Goal: Book appointment/travel/reservation

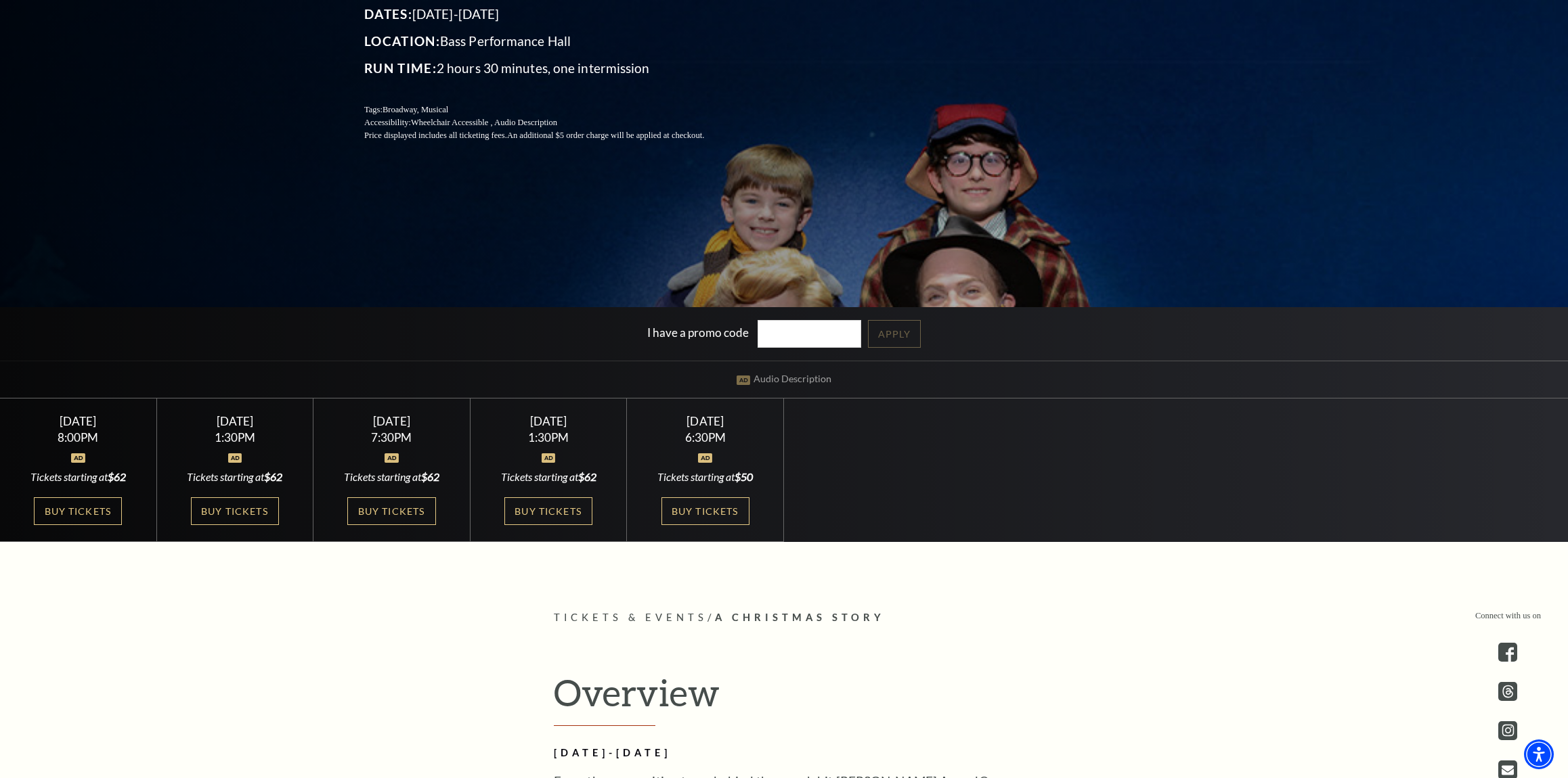
scroll to position [308, 0]
click at [524, 505] on link "Buy Tickets" at bounding box center [548, 510] width 88 height 28
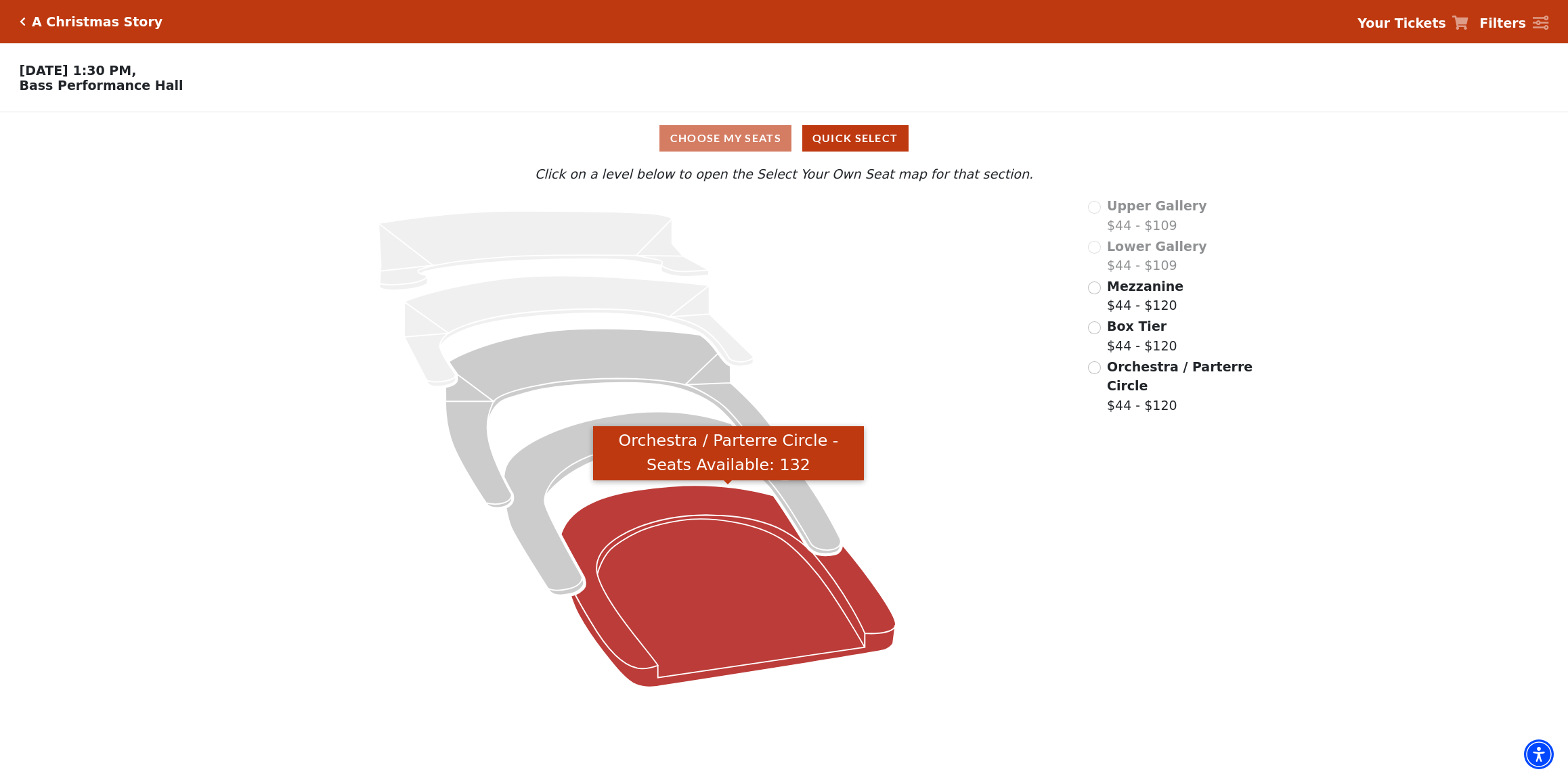
click at [670, 595] on icon "Orchestra / Parterre Circle - Seats Available: 132" at bounding box center [727, 587] width 334 height 202
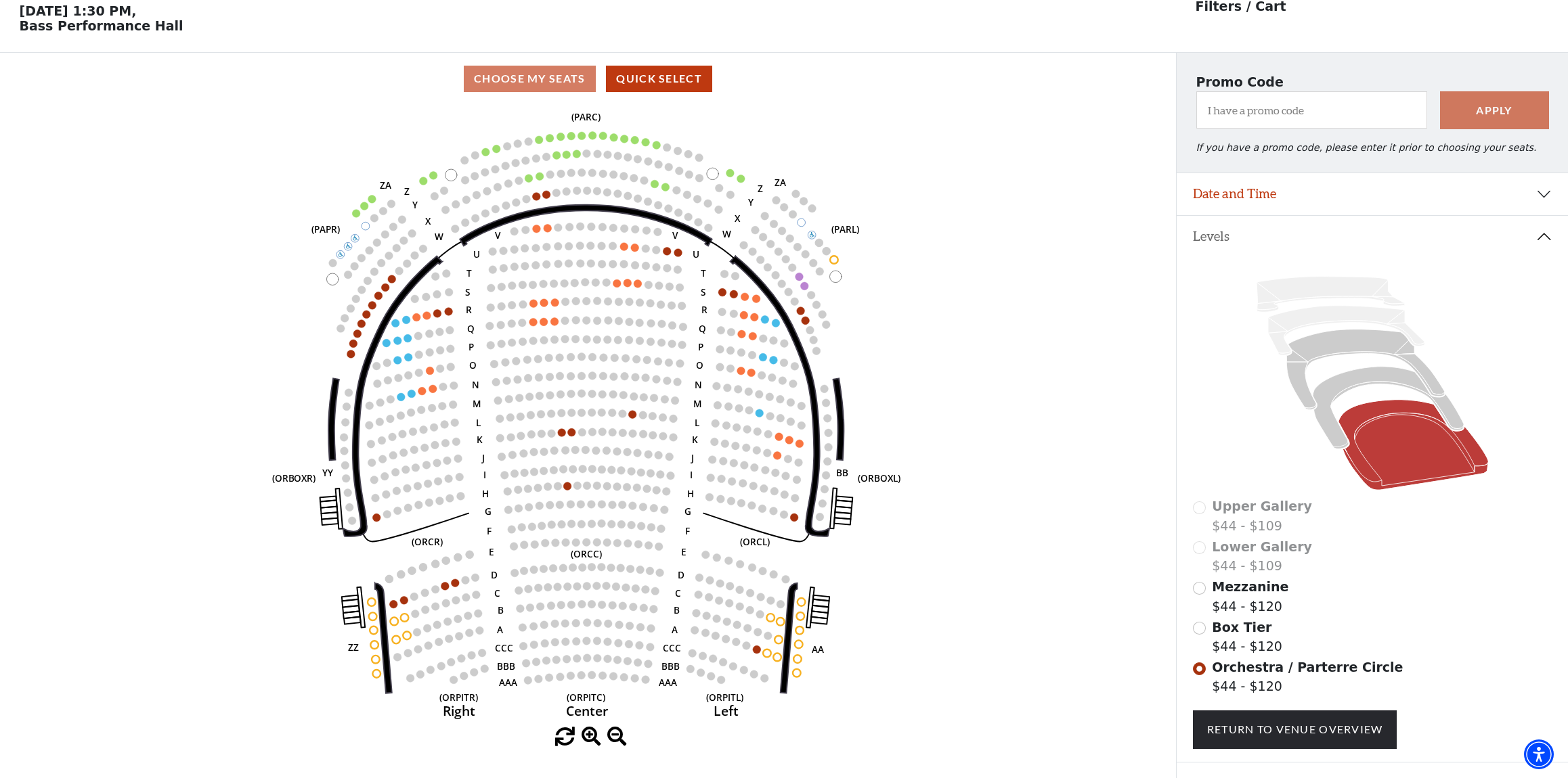
scroll to position [63, 0]
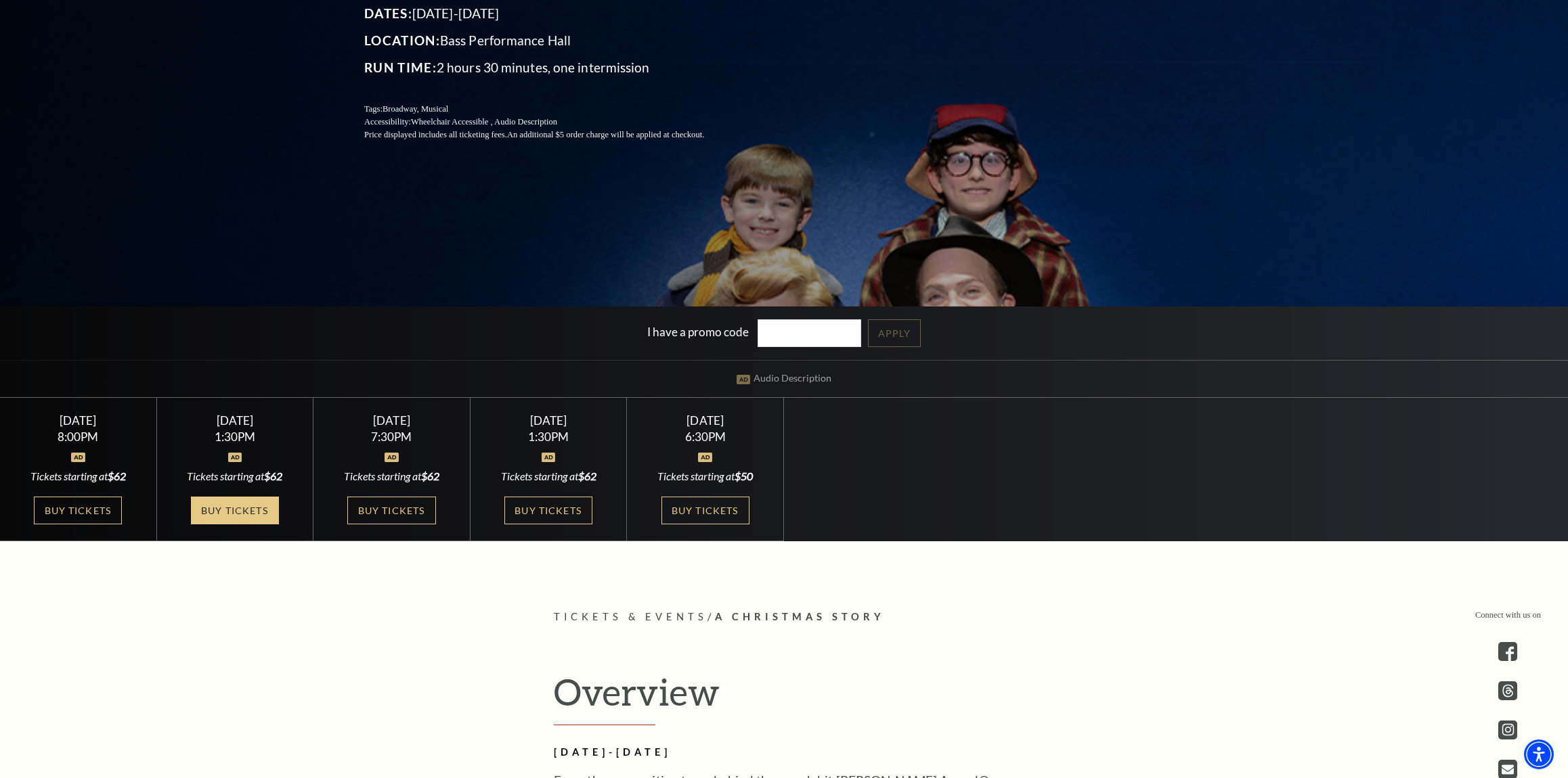
click at [249, 508] on link "Buy Tickets" at bounding box center [234, 510] width 88 height 28
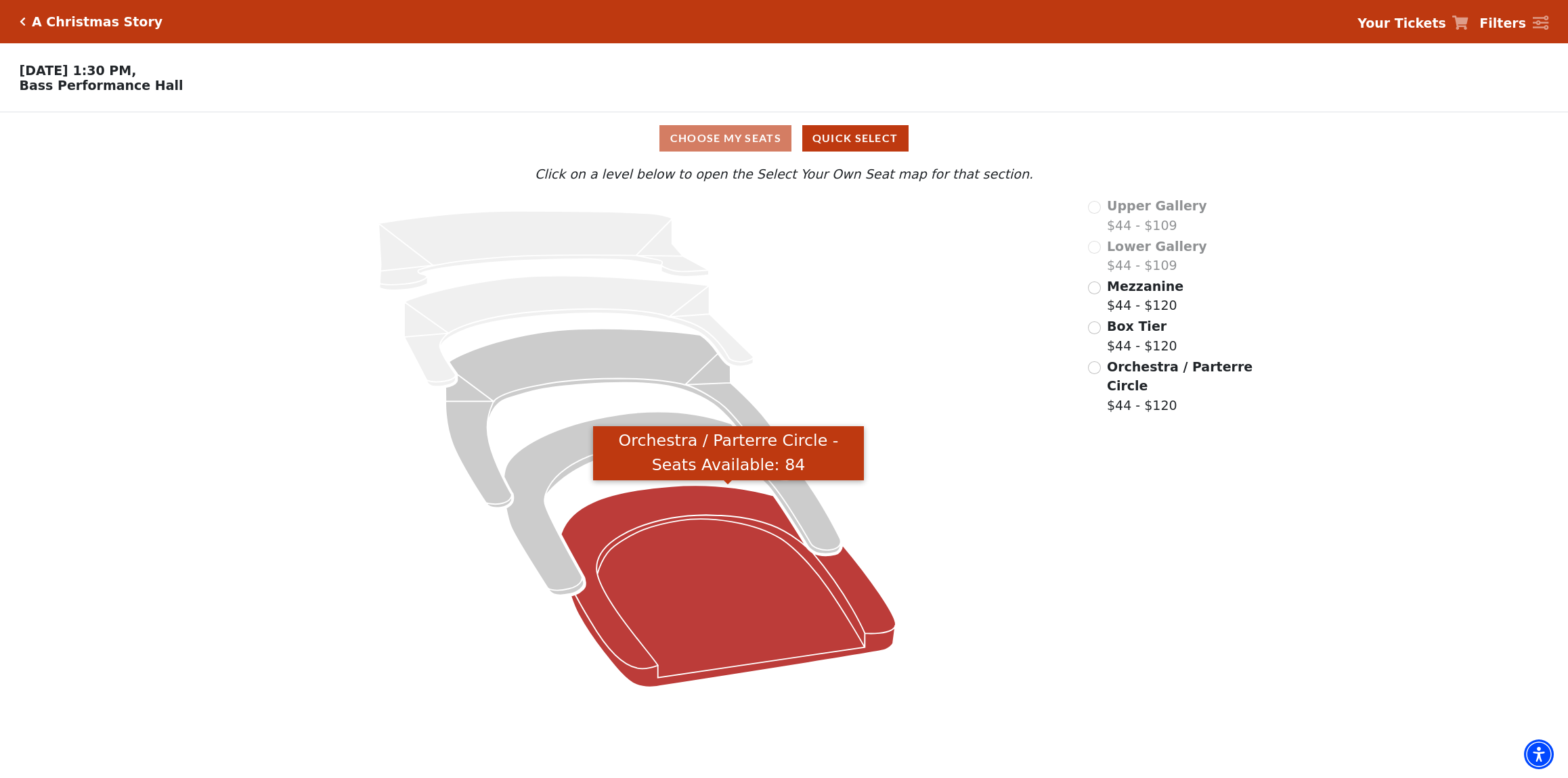
click at [667, 605] on icon "Orchestra / Parterre Circle - Seats Available: 84" at bounding box center [727, 587] width 334 height 202
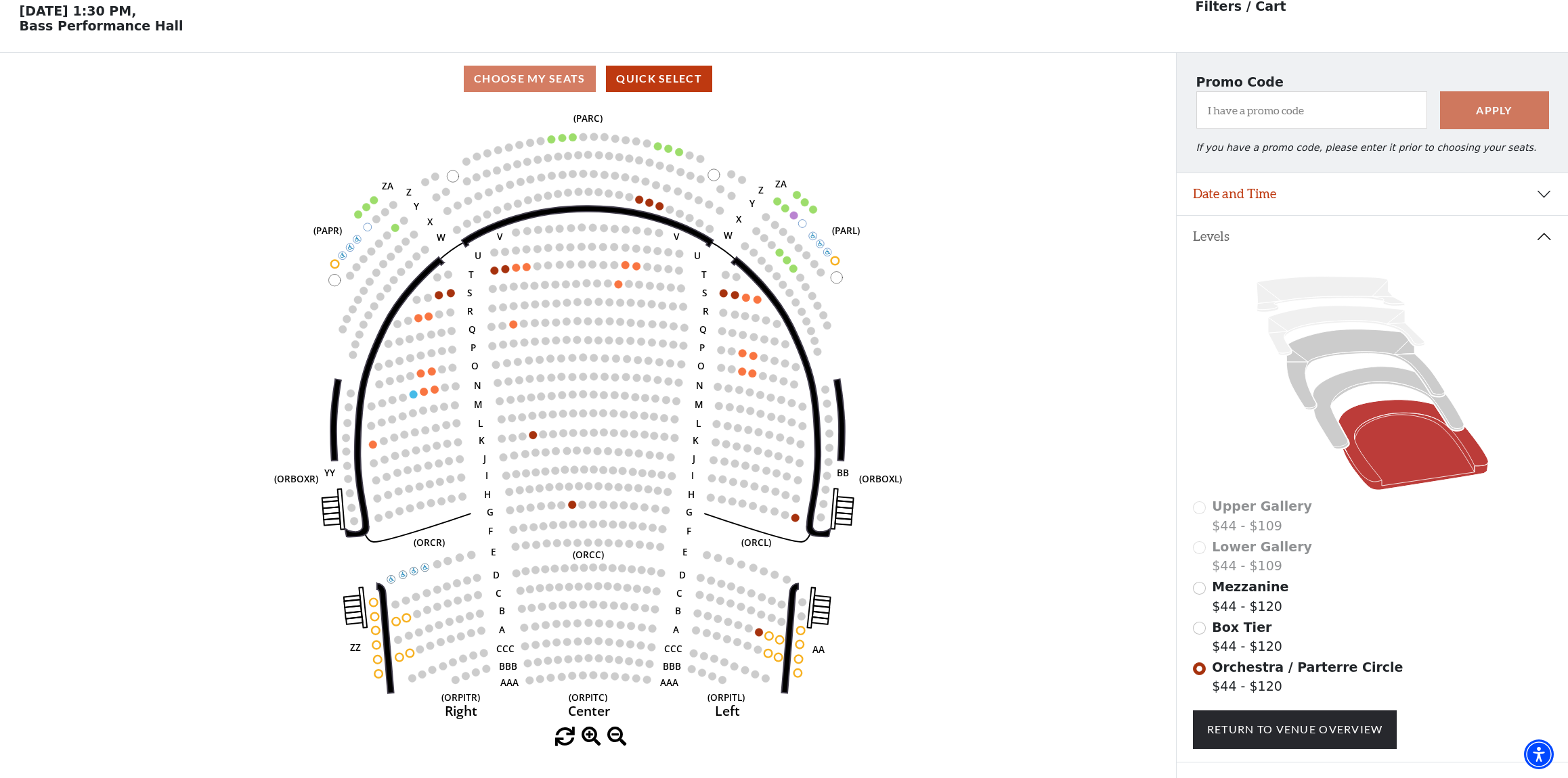
scroll to position [63, 0]
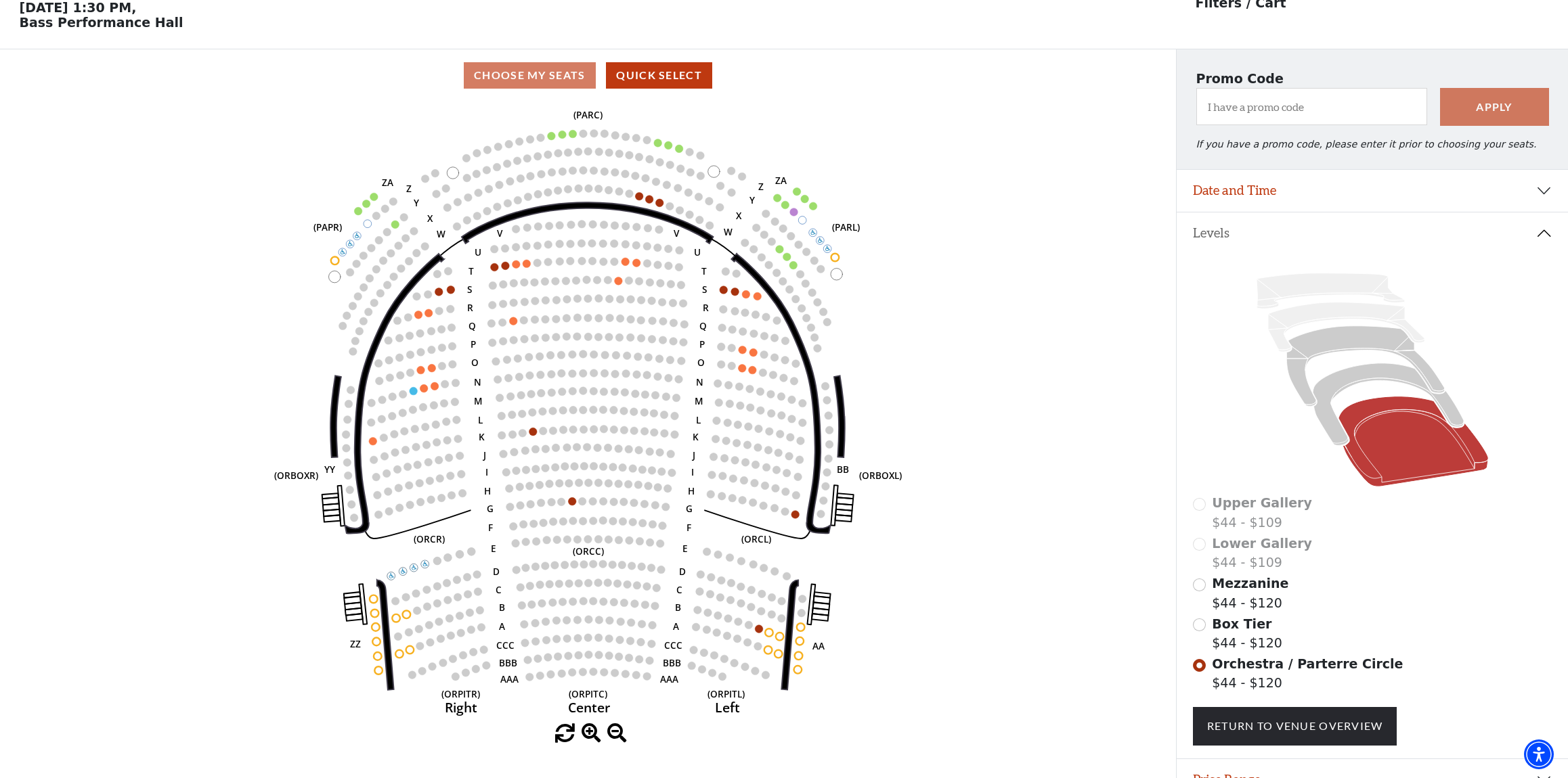
click at [1200, 537] on div "Lower Gallery $44 - $109" at bounding box center [1373, 553] width 360 height 38
click at [1367, 288] on icon at bounding box center [1331, 291] width 148 height 36
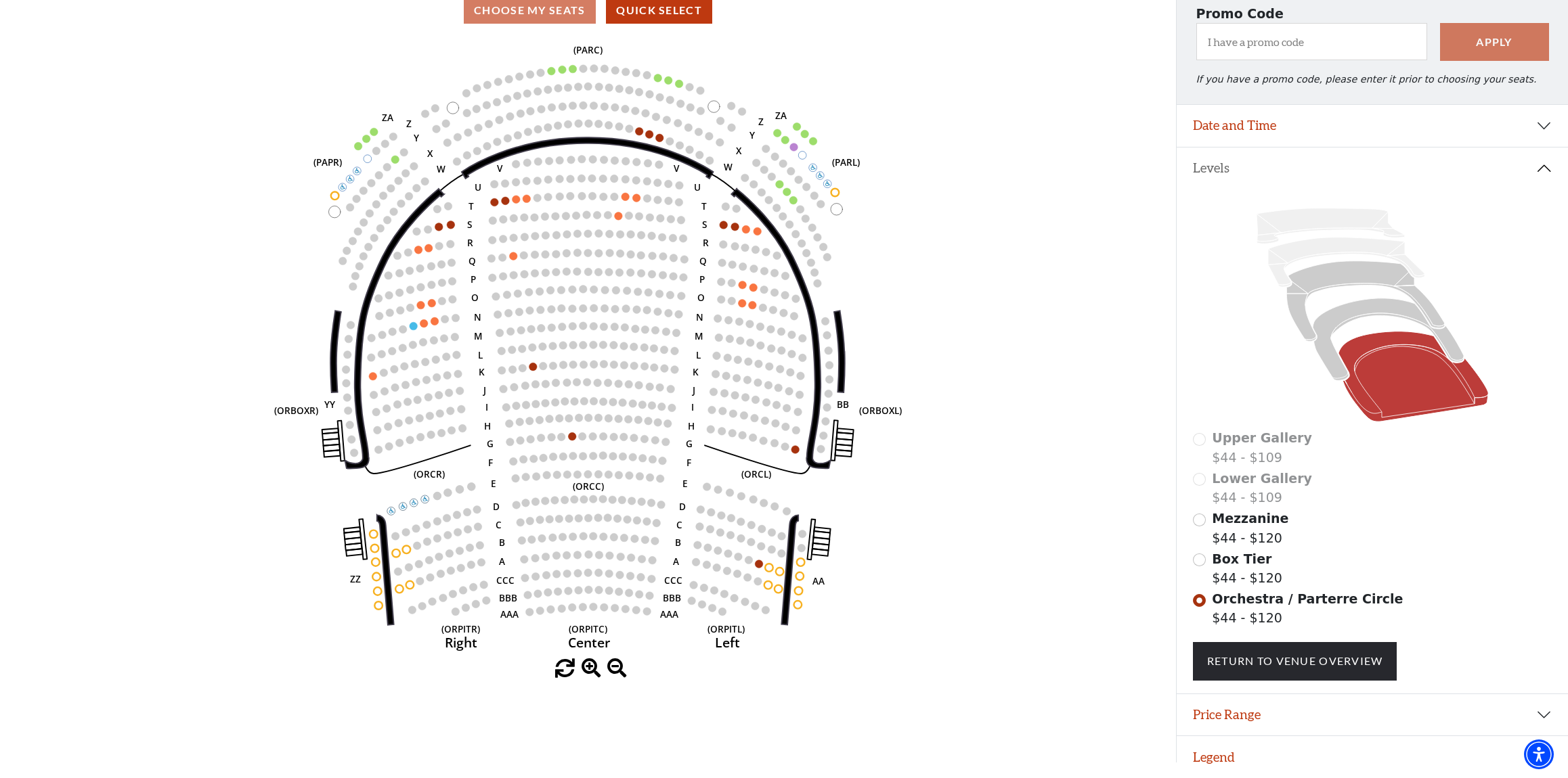
scroll to position [0, 0]
